Goal: Check status: Check status

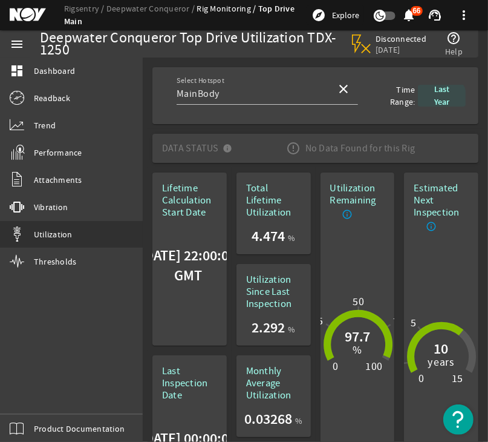
click at [436, 97] on b "Last Year" at bounding box center [441, 95] width 15 height 24
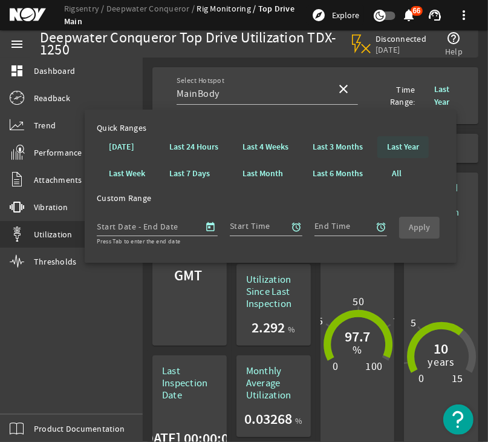
click at [400, 148] on b "Last Year" at bounding box center [403, 147] width 32 height 12
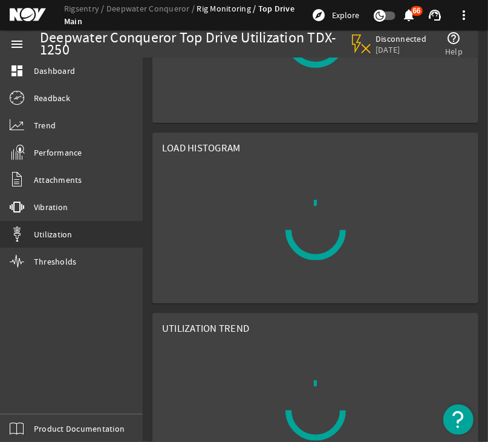
scroll to position [398, 0]
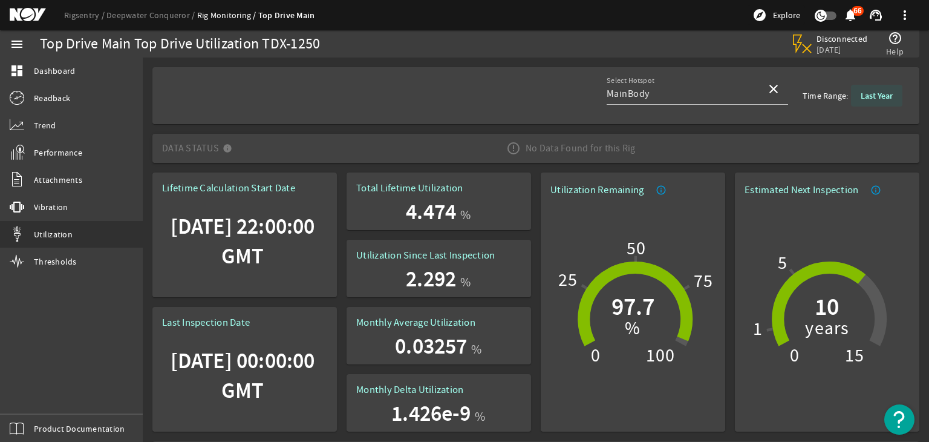
click at [479, 95] on b "Last Year" at bounding box center [877, 95] width 32 height 11
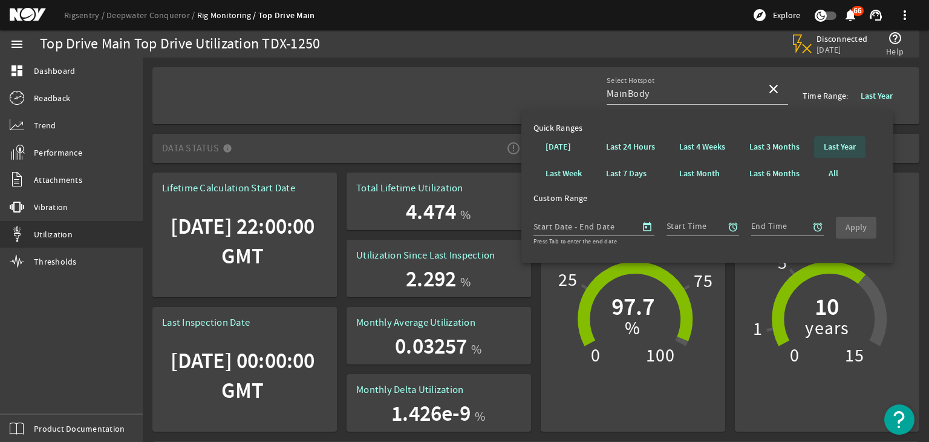
click at [479, 140] on span at bounding box center [839, 146] width 51 height 29
